Goal: Find contact information: Find contact information

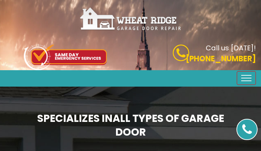
type input "WdaxKejdVZ"
type input "4488517148"
type input "[EMAIL_ADDRESS][DOMAIN_NAME]"
type input "bLHCLhwzwAmRft"
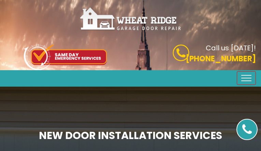
type input "xhBNEhijBUVxW"
type input "8561595247"
type input "[EMAIL_ADDRESS][DOMAIN_NAME]"
type input "fRpaChQYiiggZatC"
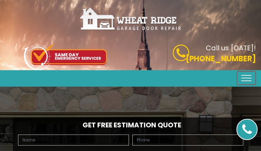
type input "NDDPDPbh"
type input "6258325249"
type input "[EMAIL_ADDRESS][DOMAIN_NAME]"
type input "KqfcnviOfKCRO"
